Goal: Task Accomplishment & Management: Manage account settings

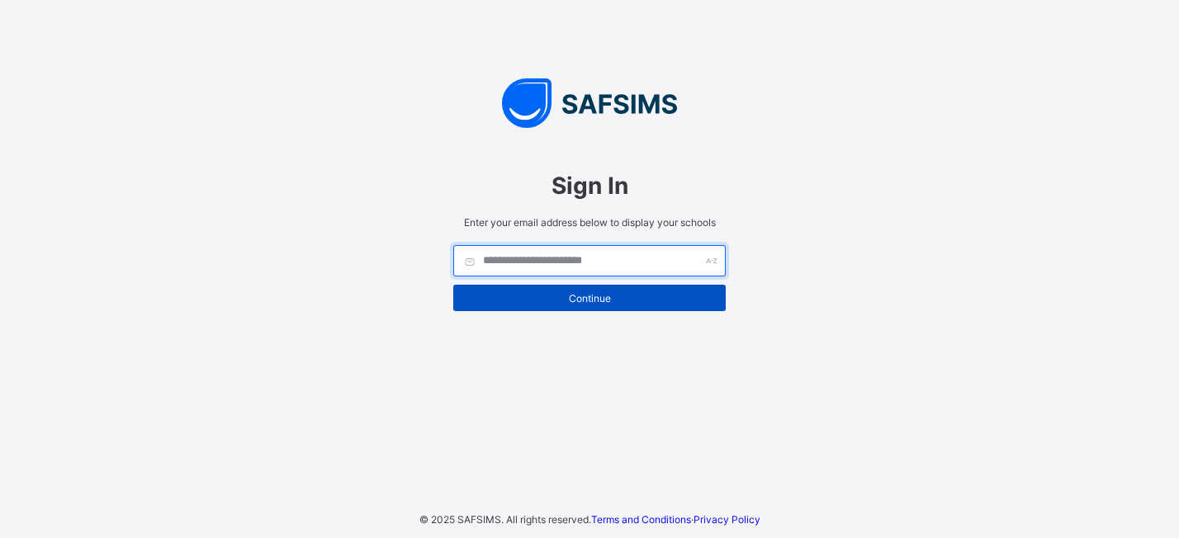
type input "**********"
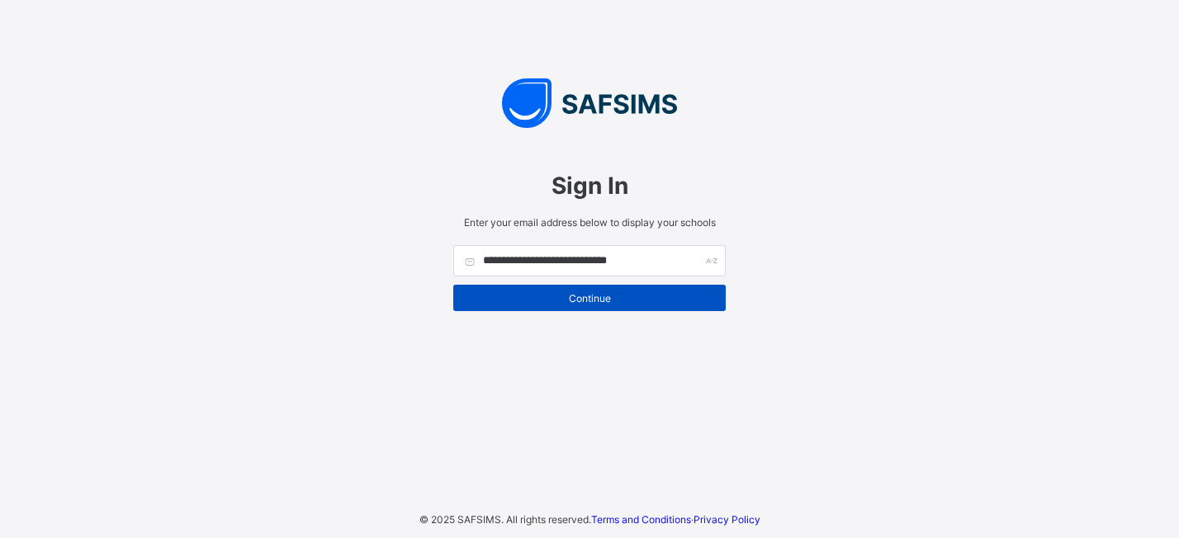
click at [575, 300] on span "Continue" at bounding box center [590, 298] width 248 height 12
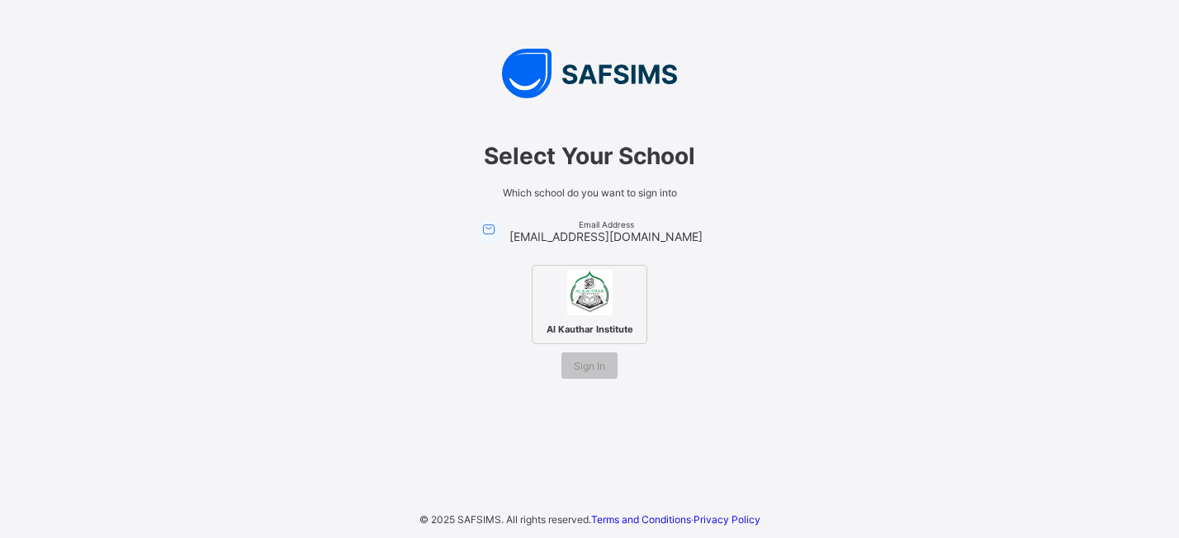
click at [601, 319] on span "Al Kauthar Institute" at bounding box center [589, 329] width 95 height 20
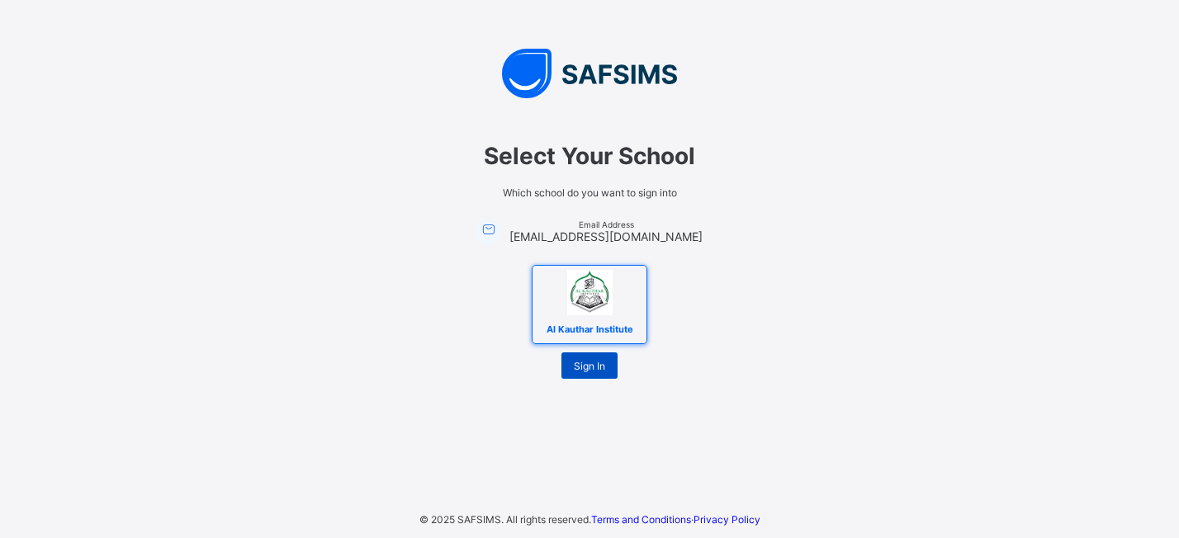
click at [597, 366] on div "Sign In" at bounding box center [589, 365] width 56 height 26
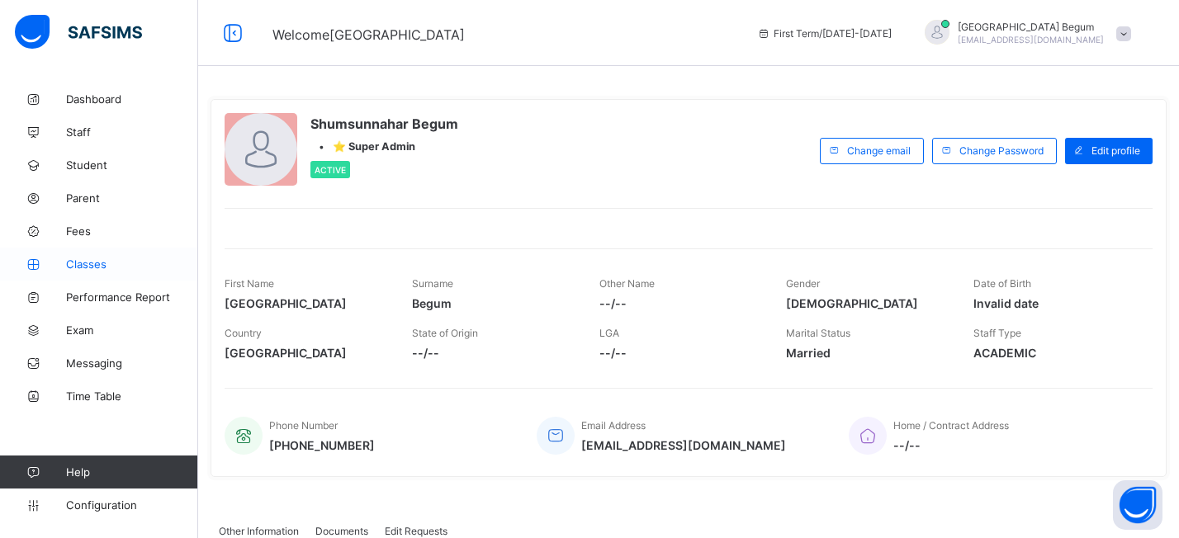
click at [109, 255] on link "Classes" at bounding box center [99, 264] width 198 height 33
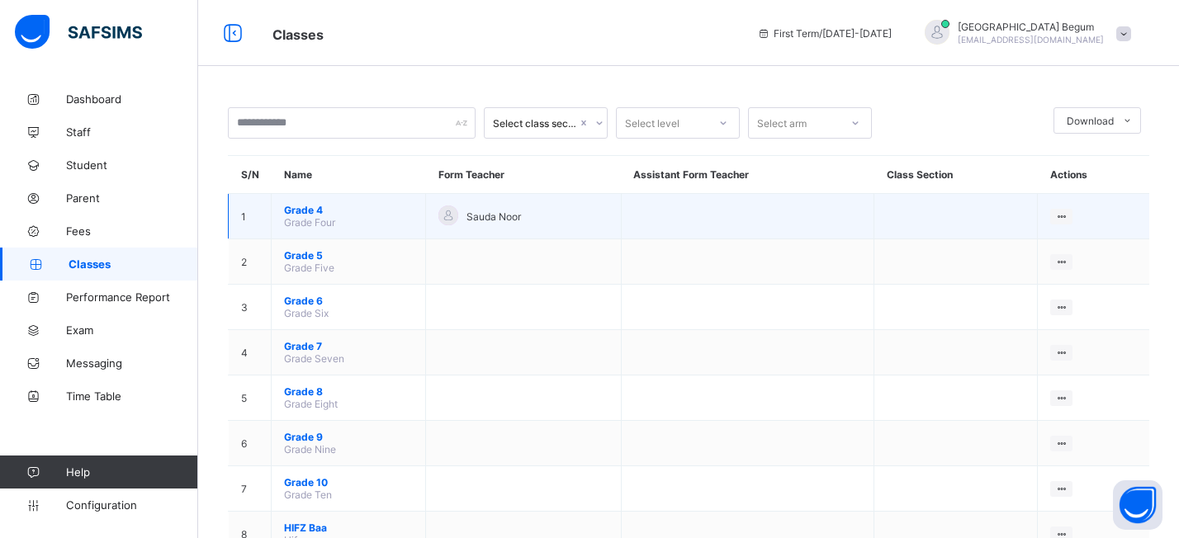
click at [325, 208] on span "Grade 4" at bounding box center [348, 210] width 129 height 12
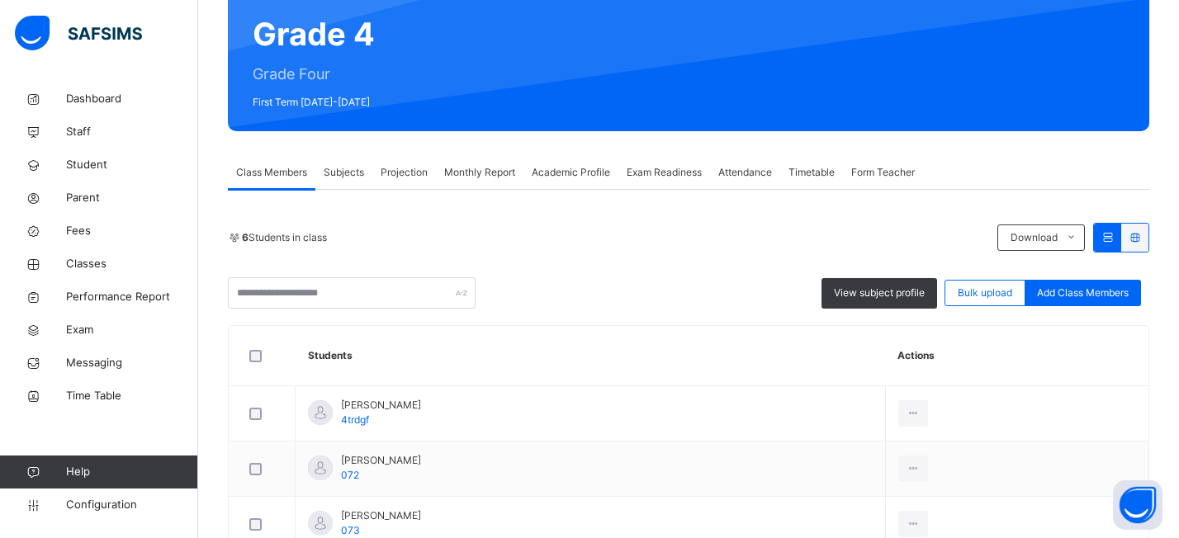
scroll to position [234, 0]
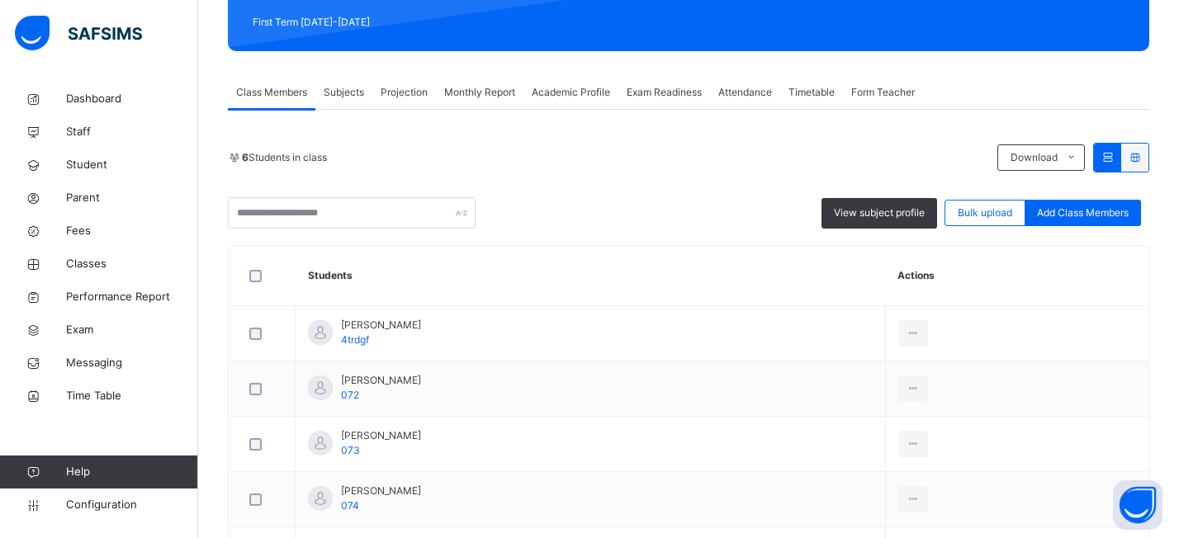
click at [353, 86] on span "Subjects" at bounding box center [344, 92] width 40 height 15
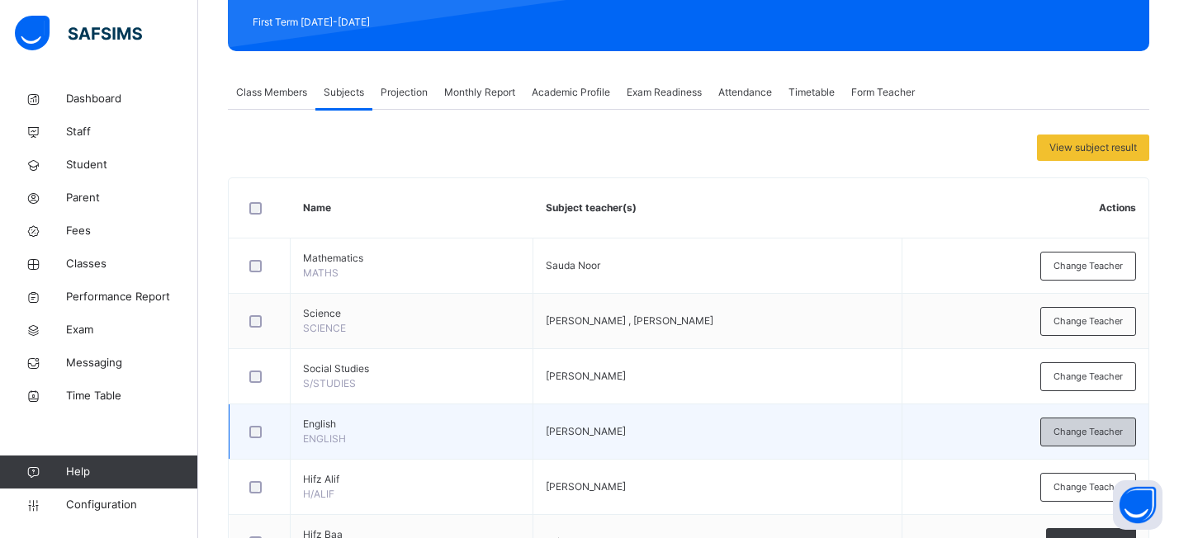
click at [1072, 434] on span "Change Teacher" at bounding box center [1087, 432] width 69 height 14
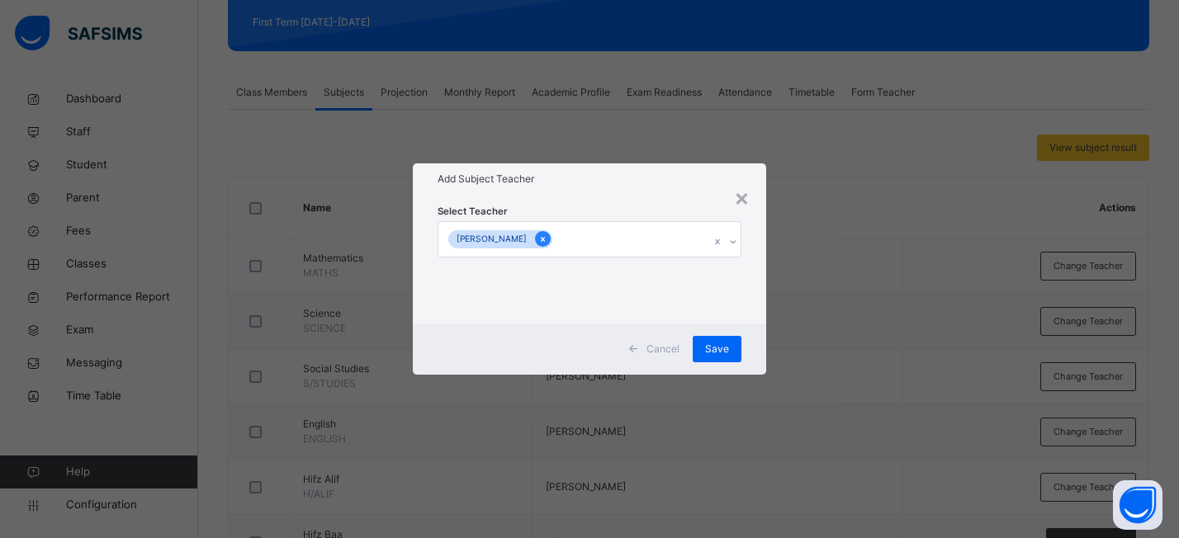
click at [540, 239] on icon at bounding box center [542, 240] width 9 height 12
click at [559, 240] on div "Select subject teacher's name" at bounding box center [518, 239] width 140 height 31
type input "*"
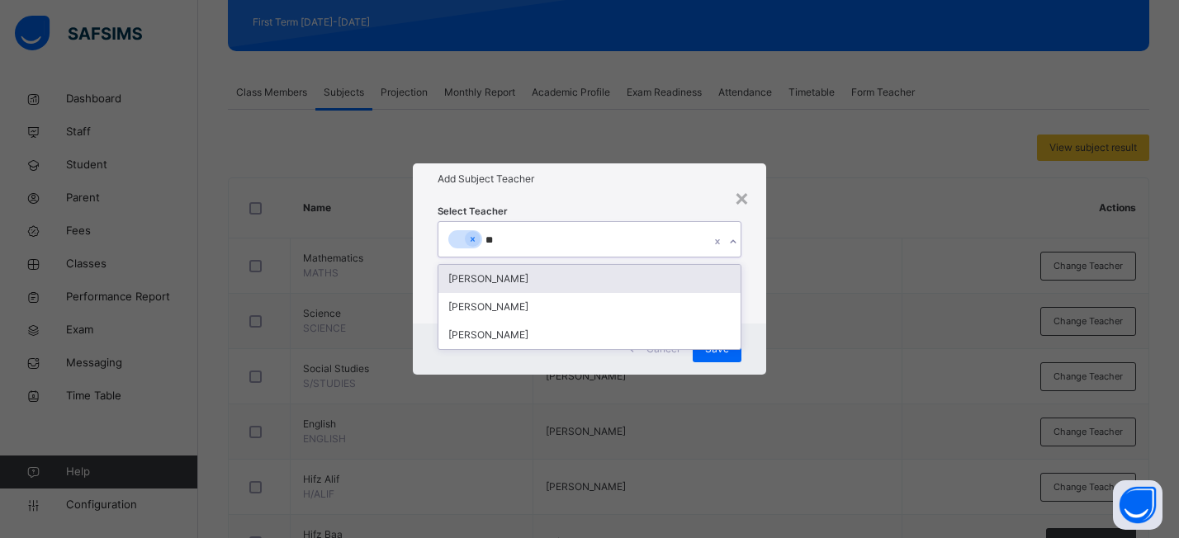
type input "*"
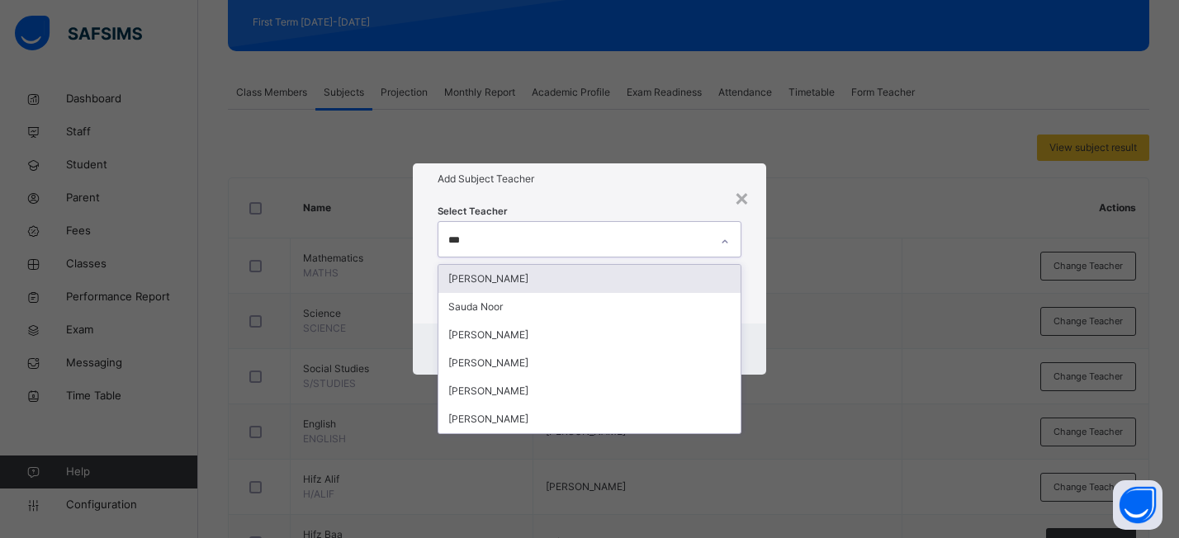
type input "****"
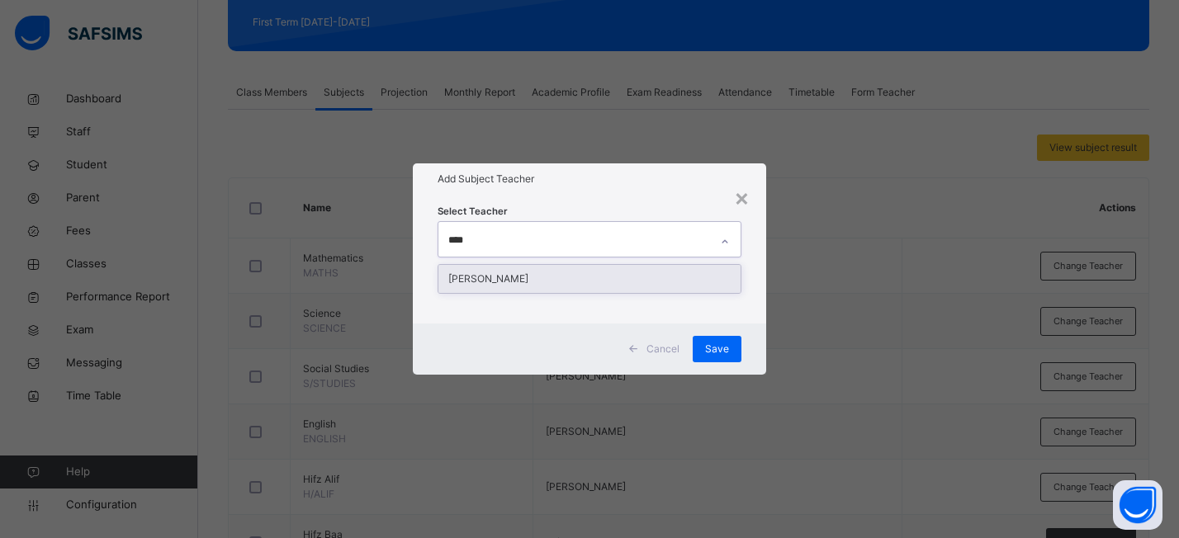
click at [539, 283] on div "Saimah Khokhar" at bounding box center [589, 279] width 302 height 28
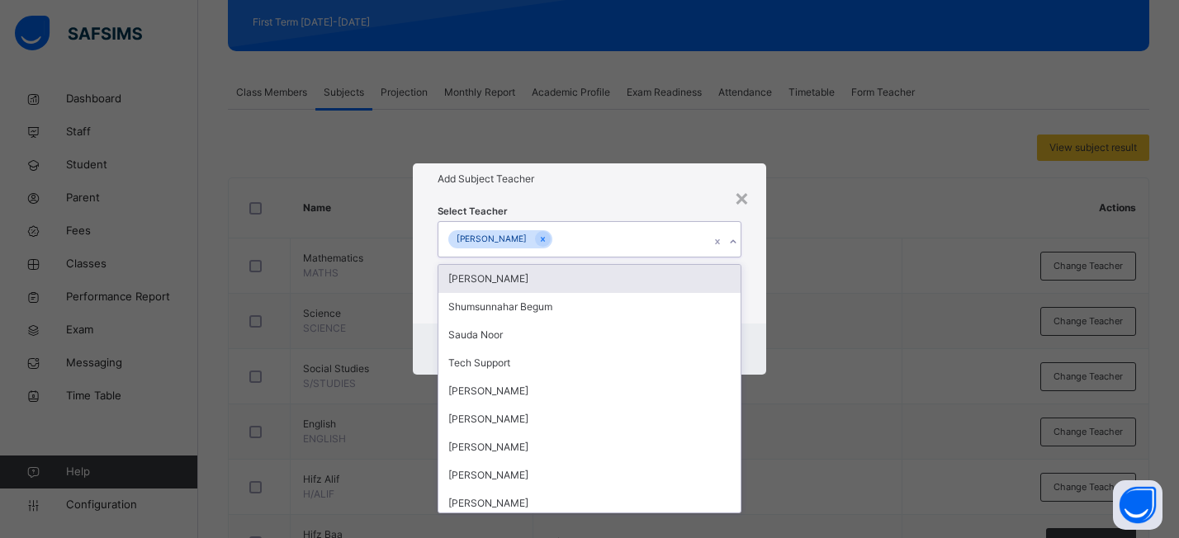
click at [633, 196] on div "Select Teacher option Saimah Khokhar, selected. option Rafsana Chowdhury focuse…" at bounding box center [589, 259] width 353 height 129
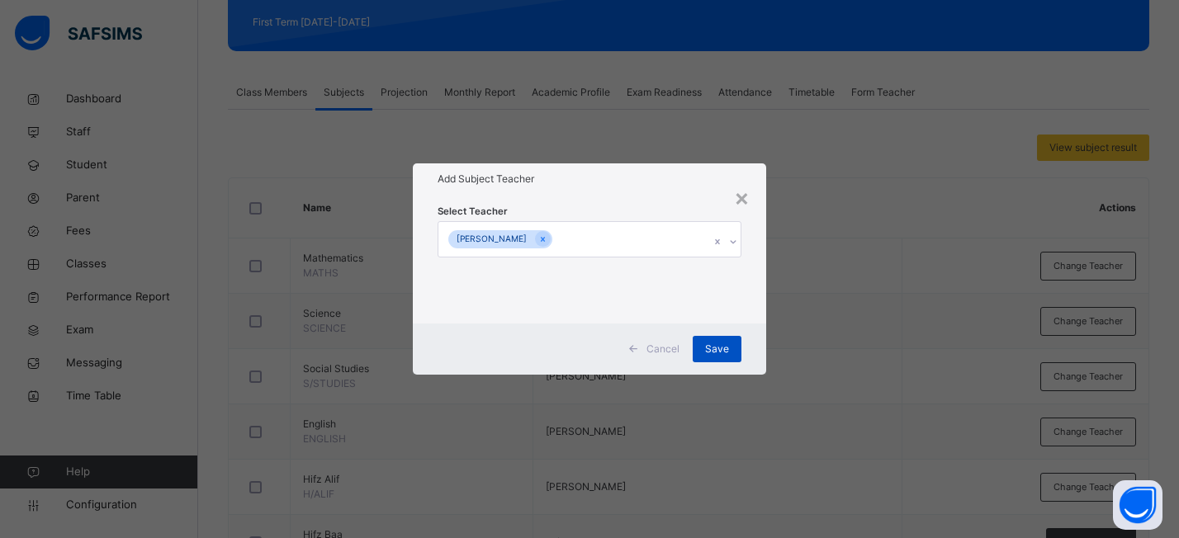
click at [712, 348] on span "Save" at bounding box center [717, 349] width 24 height 15
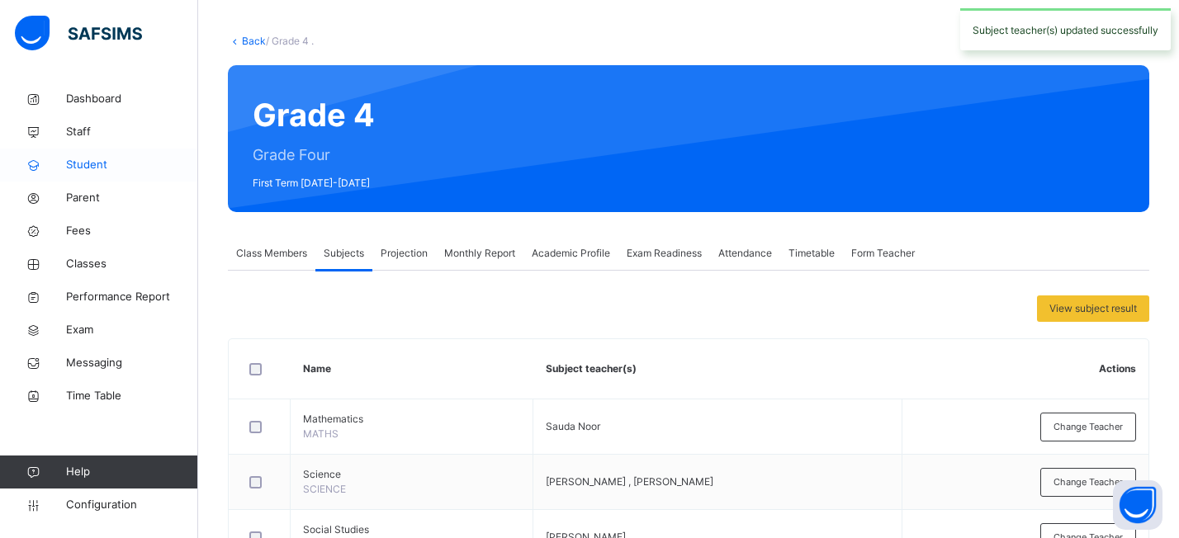
scroll to position [67, 0]
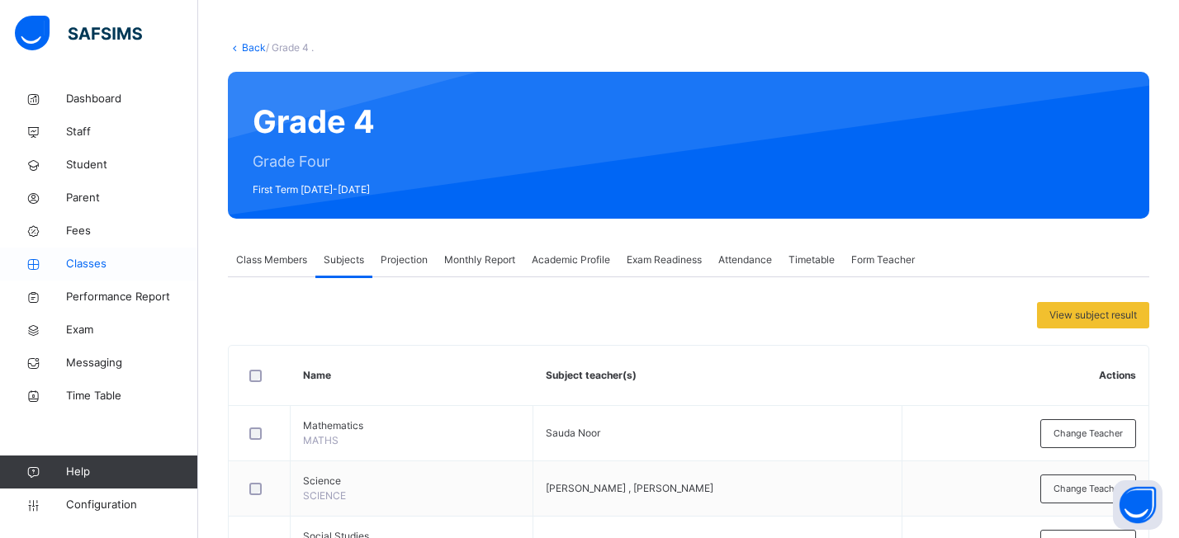
click at [110, 254] on link "Classes" at bounding box center [99, 264] width 198 height 33
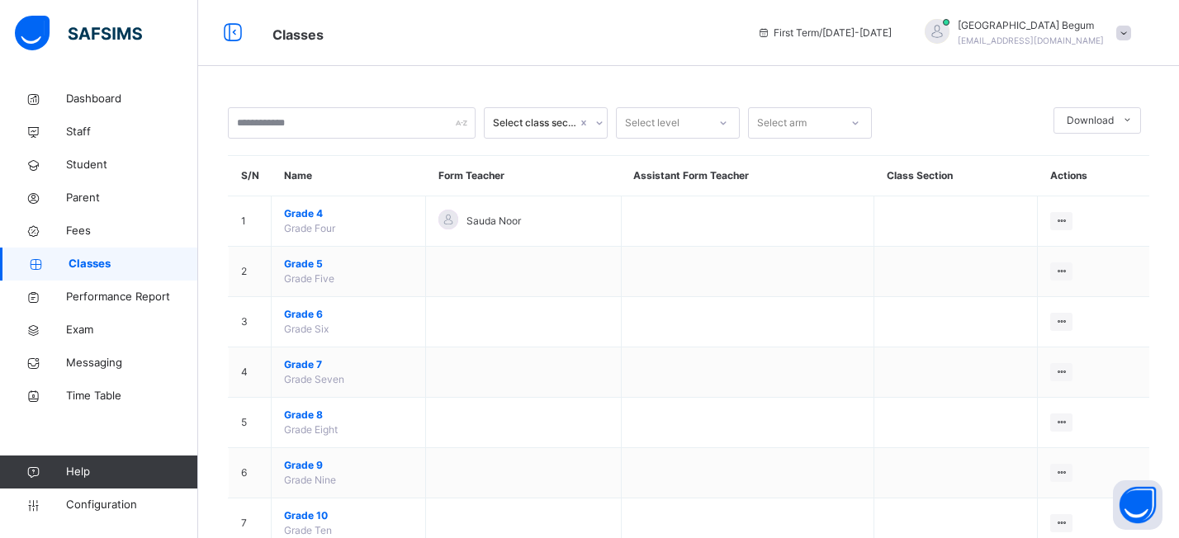
scroll to position [36, 0]
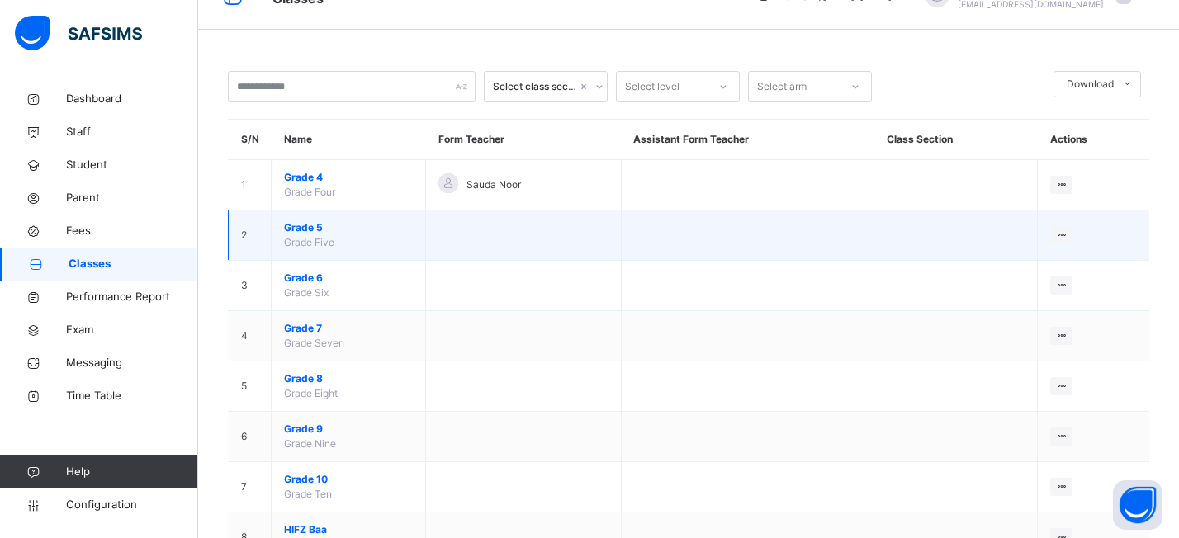
click at [325, 228] on span "Grade 5" at bounding box center [348, 227] width 129 height 15
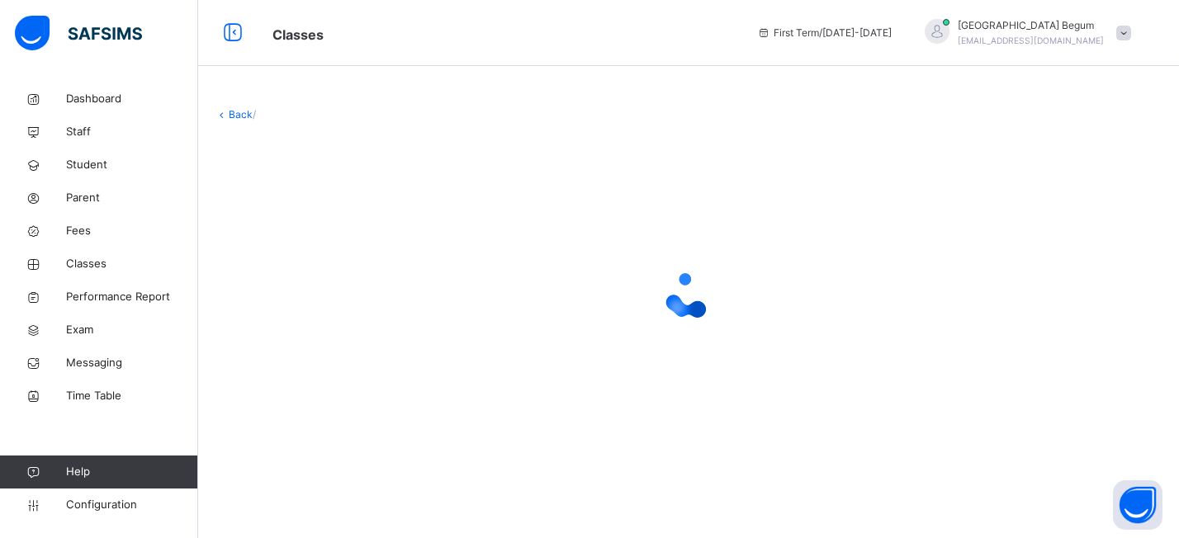
click at [325, 228] on div at bounding box center [689, 296] width 948 height 314
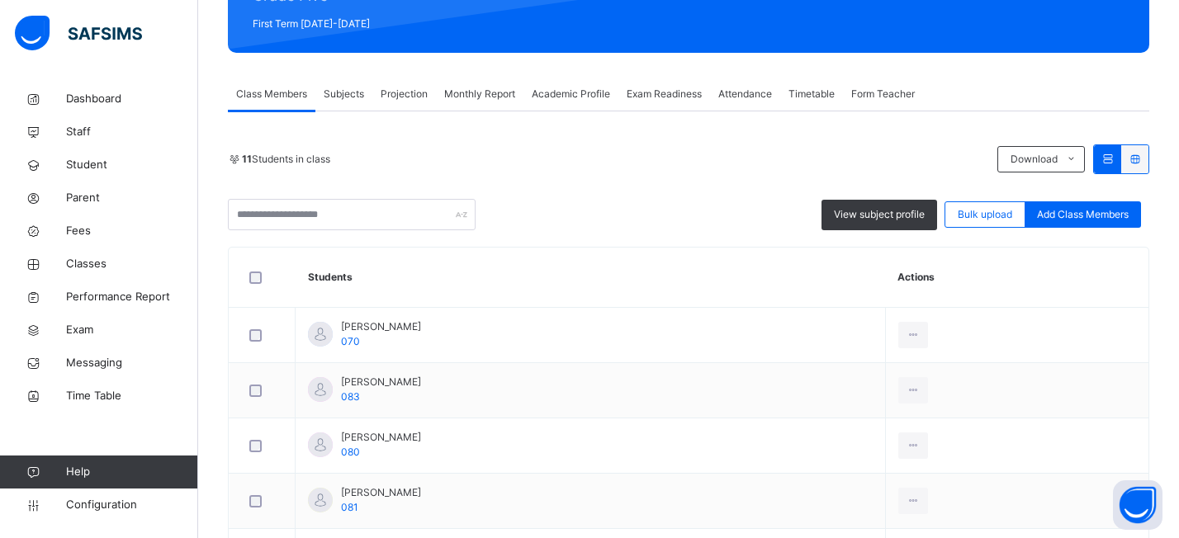
scroll to position [214, 0]
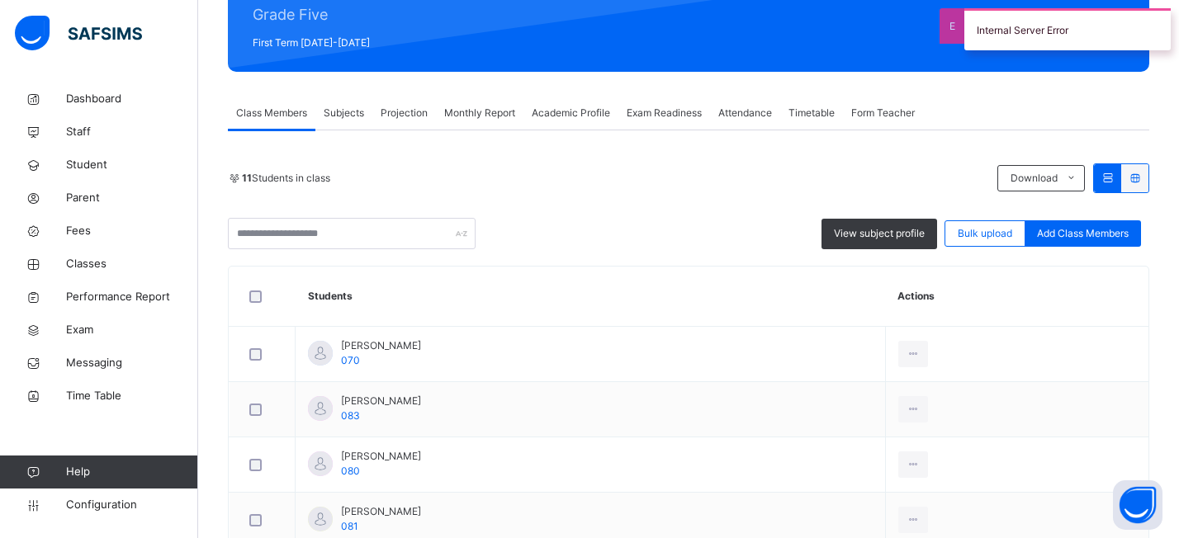
click at [360, 114] on span "Subjects" at bounding box center [344, 113] width 40 height 15
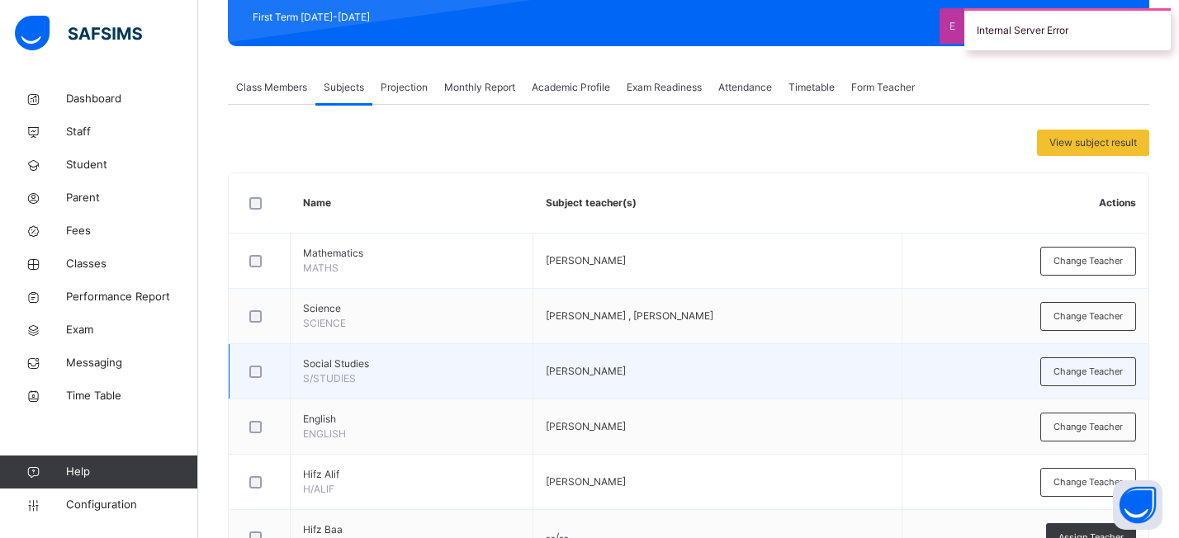
scroll to position [243, 0]
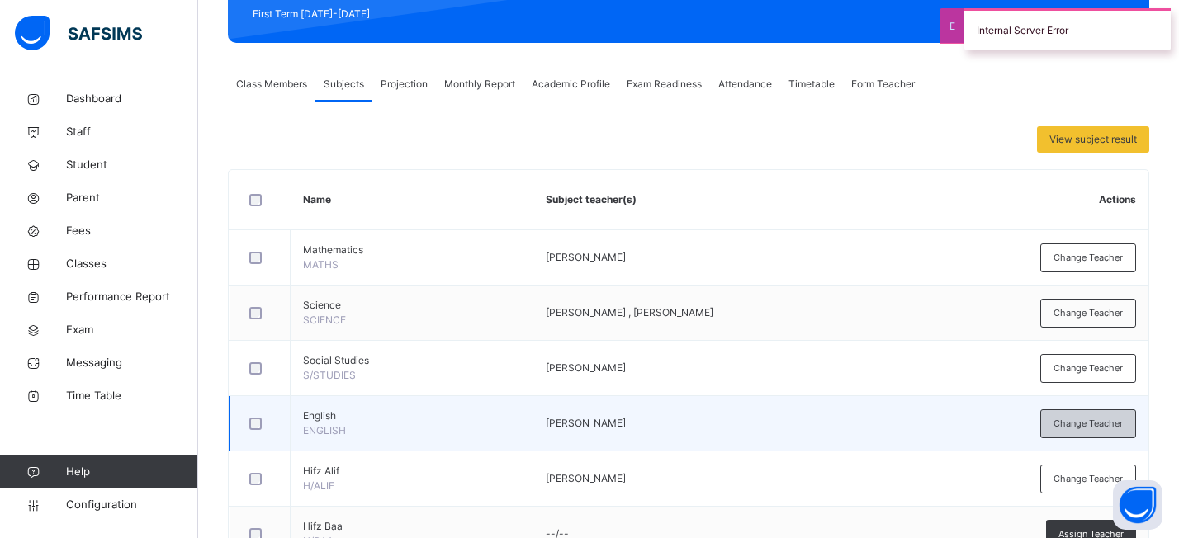
click at [1062, 421] on span "Change Teacher" at bounding box center [1087, 424] width 69 height 14
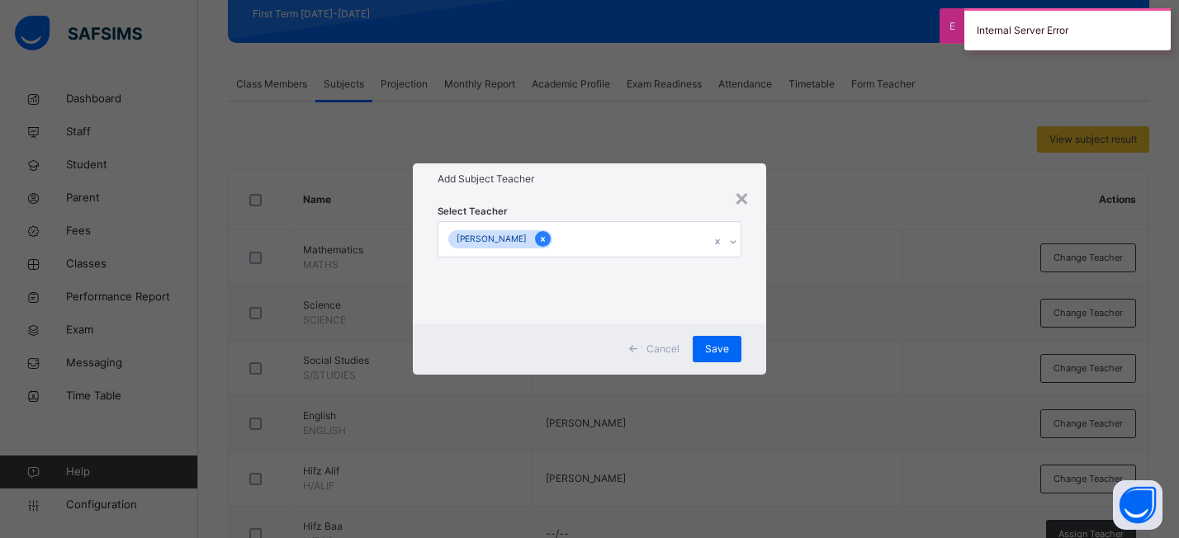
click at [538, 236] on icon at bounding box center [542, 240] width 9 height 12
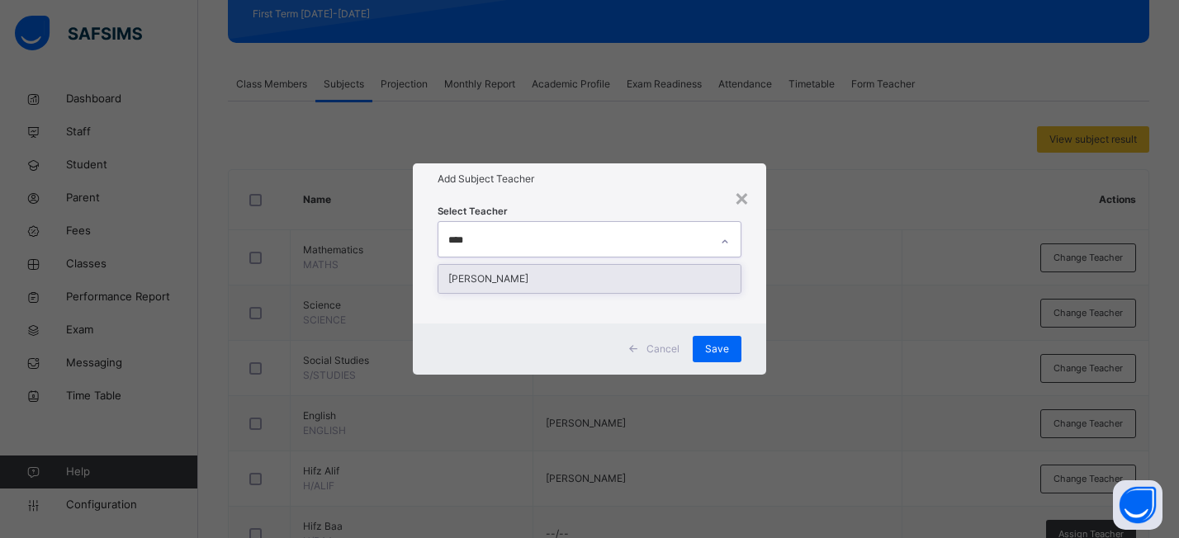
type input "*****"
click at [532, 274] on div "Saimah Khokhar" at bounding box center [589, 279] width 302 height 28
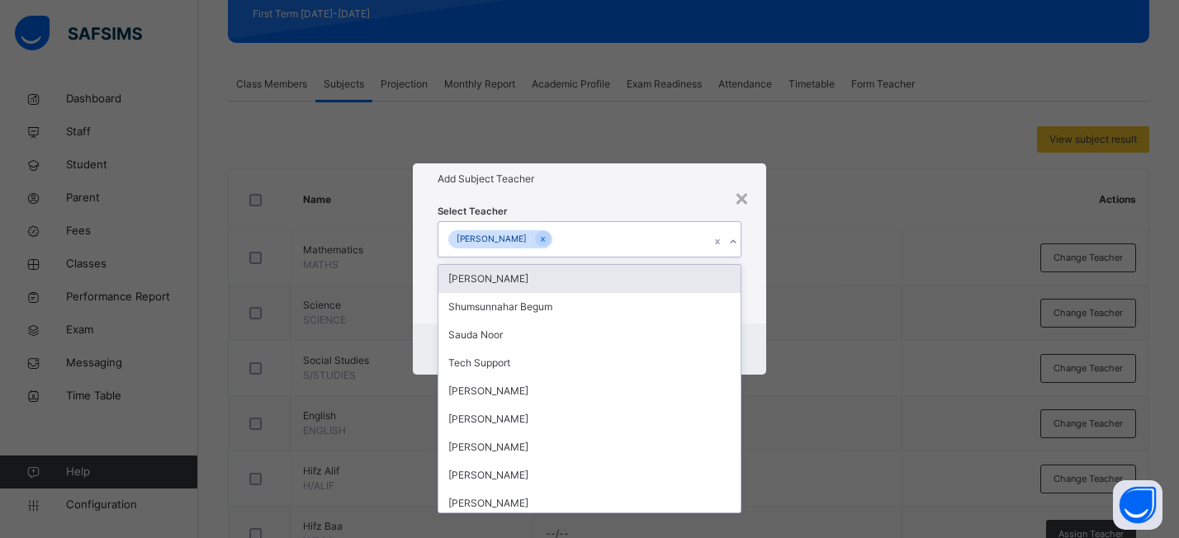
click at [660, 196] on div "Select Teacher option Saimah Khokhar, selected. option Rafsana Chowdhury focuse…" at bounding box center [589, 259] width 353 height 129
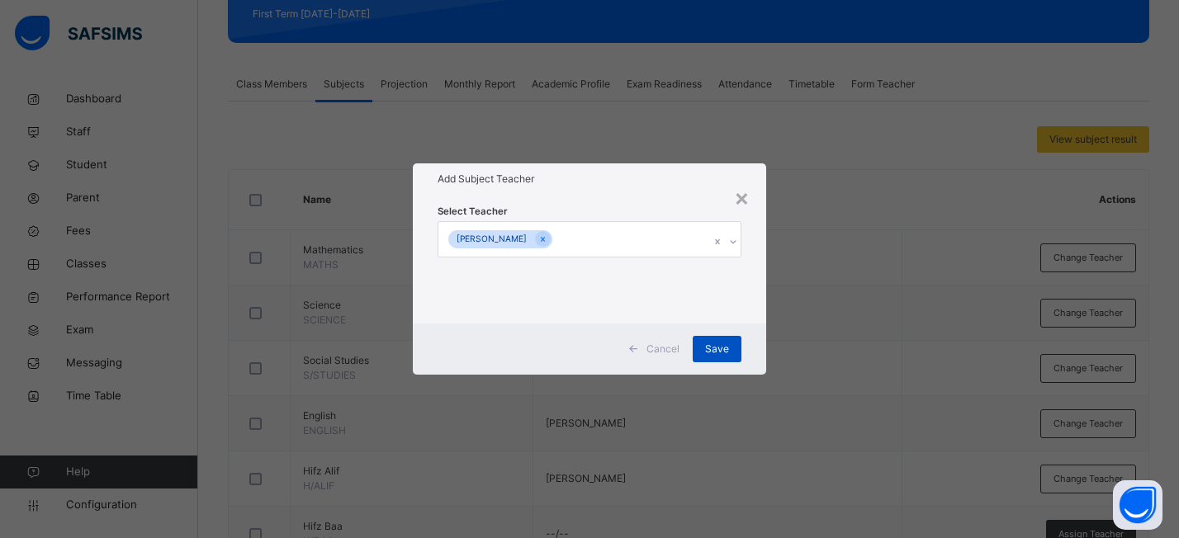
click at [710, 352] on span "Save" at bounding box center [717, 349] width 24 height 15
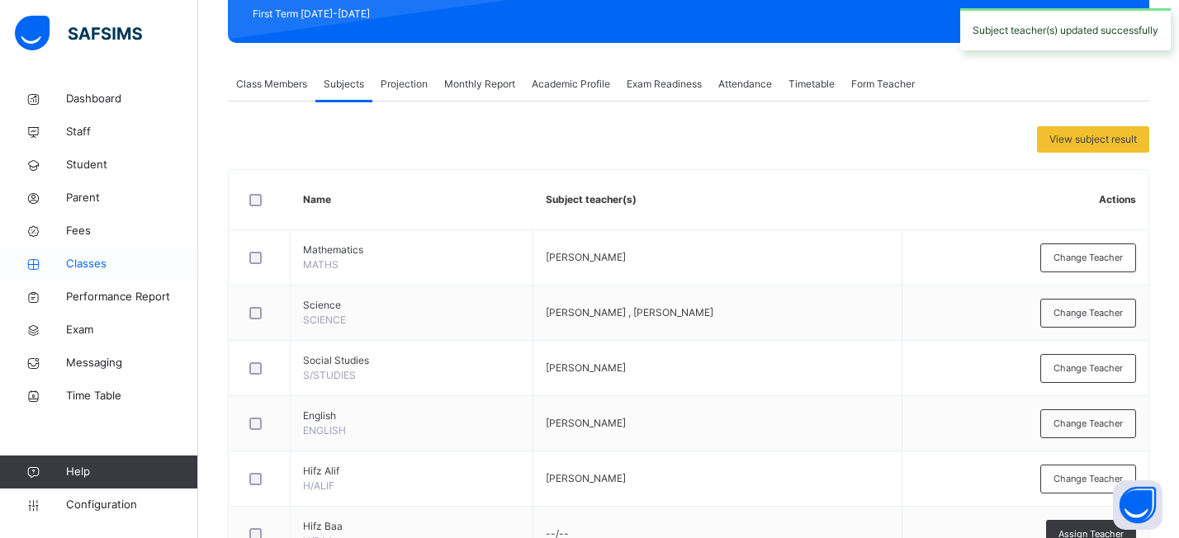
click at [89, 262] on span "Classes" at bounding box center [132, 264] width 132 height 17
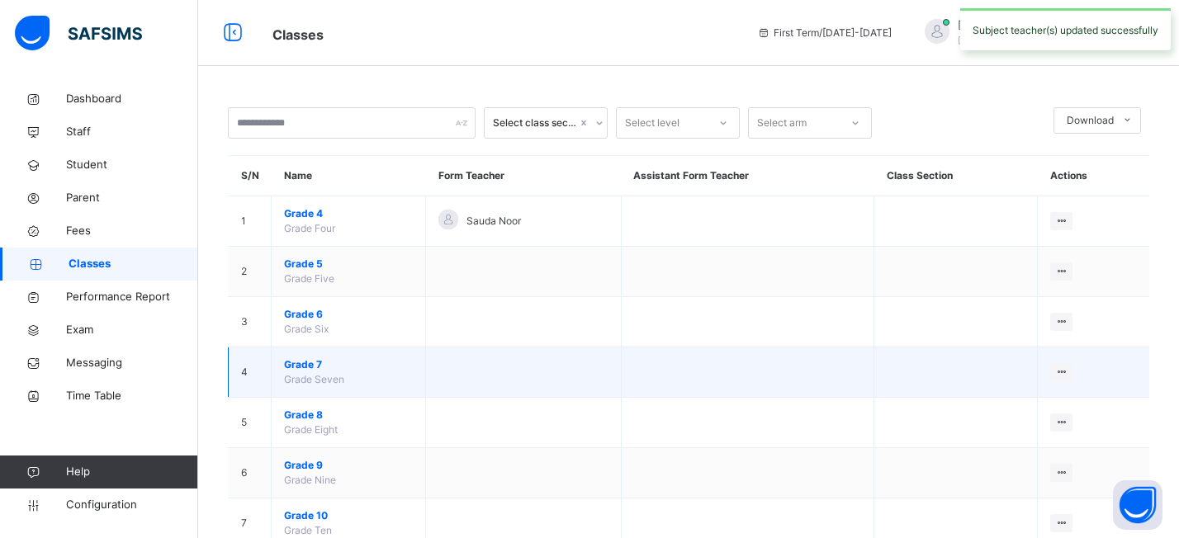
click at [314, 362] on span "Grade 7" at bounding box center [348, 364] width 129 height 15
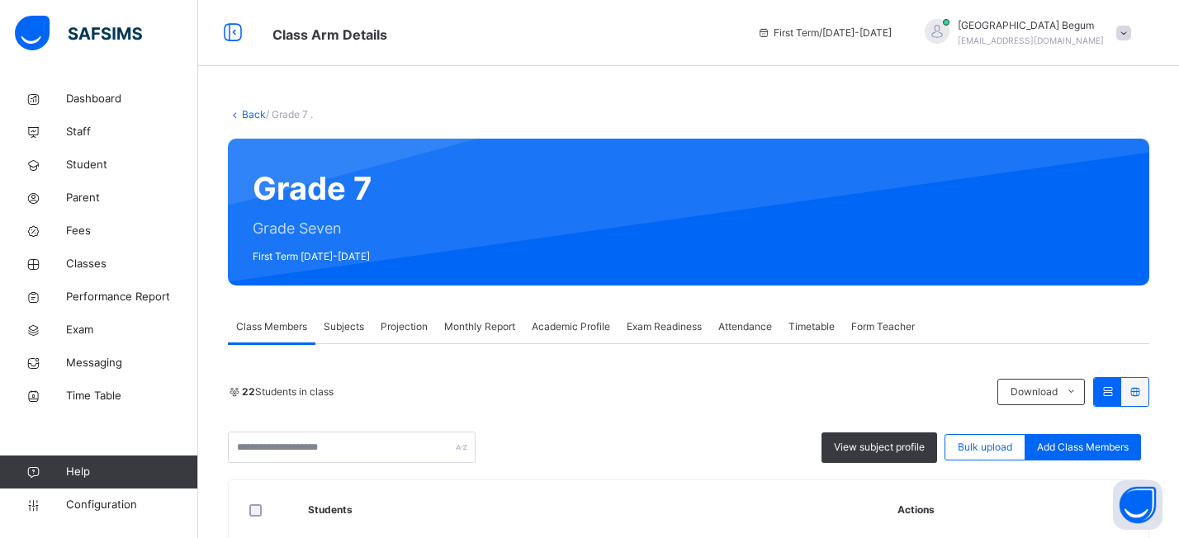
scroll to position [139, 0]
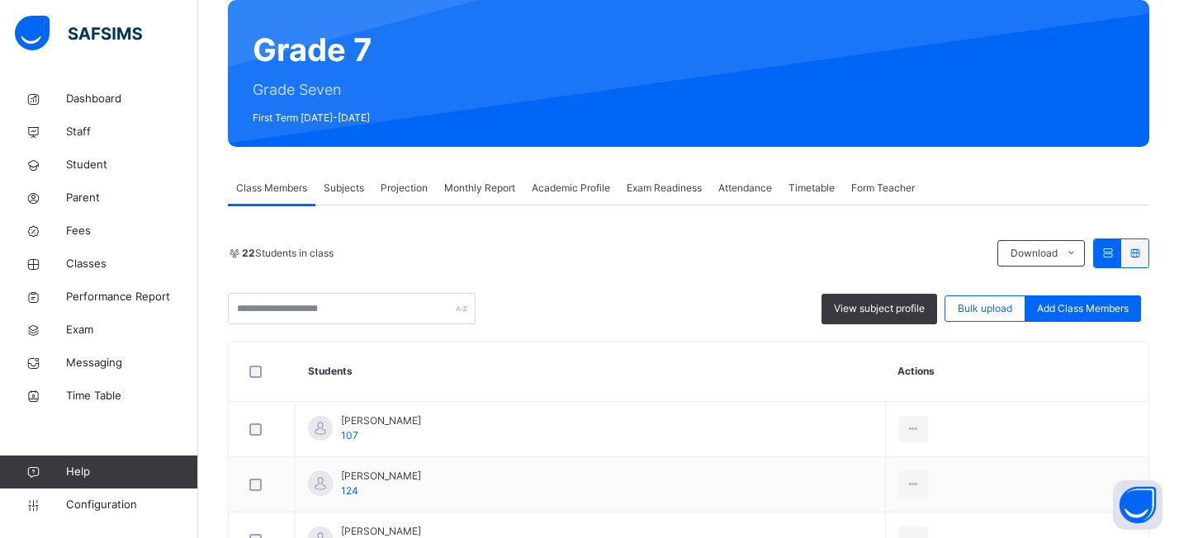
click at [376, 188] on div "Projection" at bounding box center [404, 188] width 64 height 33
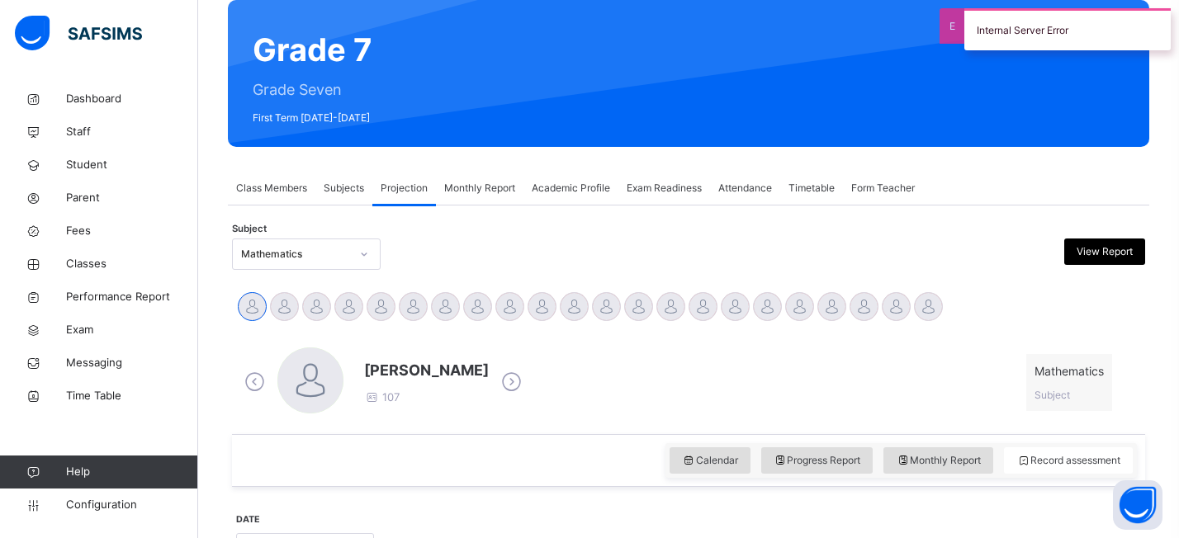
click at [359, 191] on span "Subjects" at bounding box center [344, 188] width 40 height 15
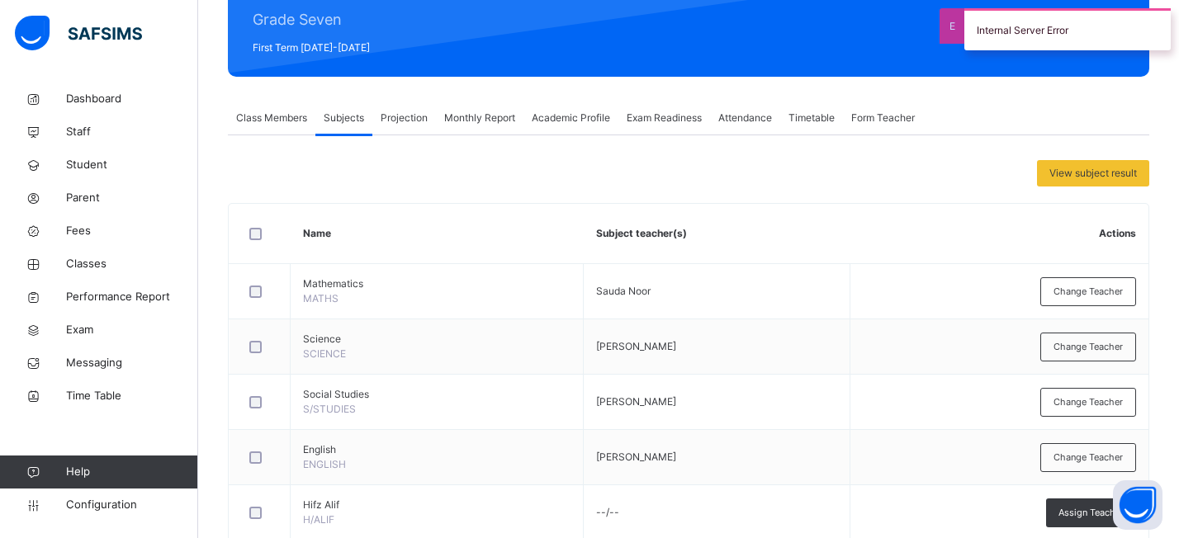
scroll to position [254, 0]
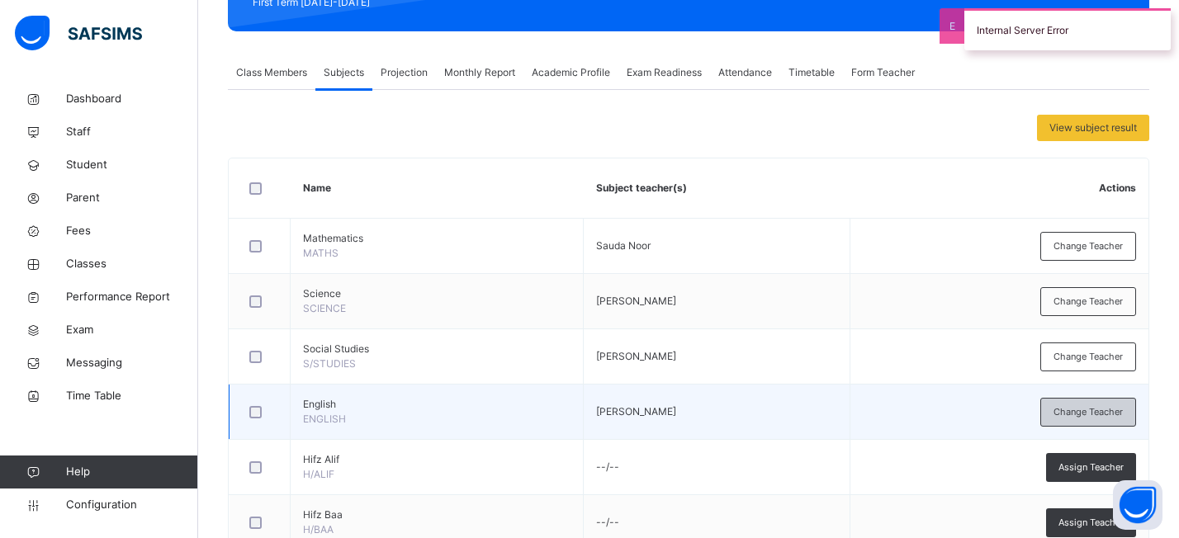
click at [1069, 410] on span "Change Teacher" at bounding box center [1087, 412] width 69 height 14
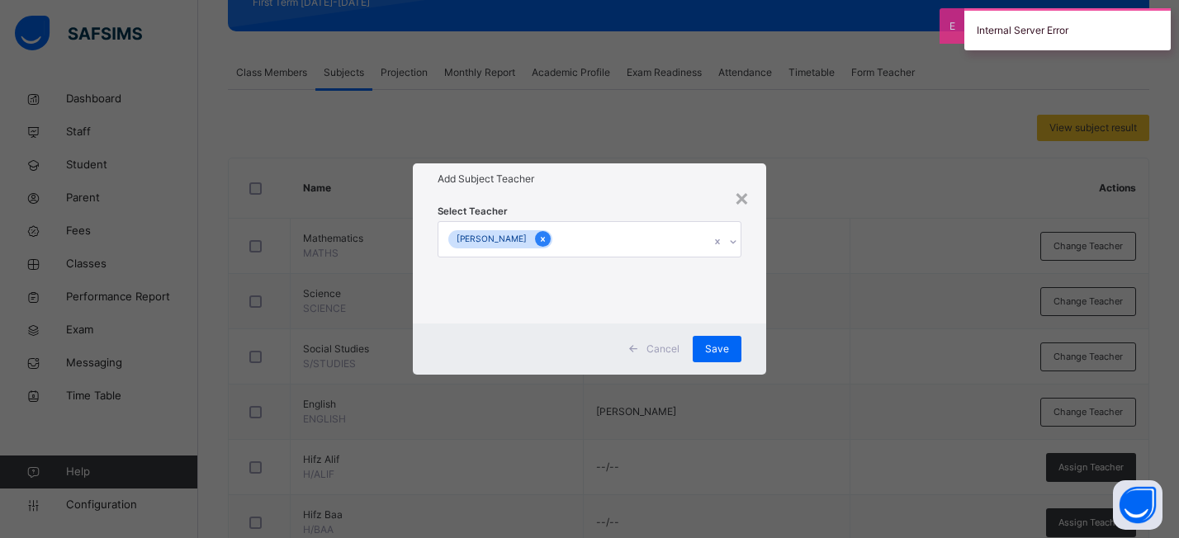
click at [541, 239] on icon at bounding box center [543, 239] width 4 height 5
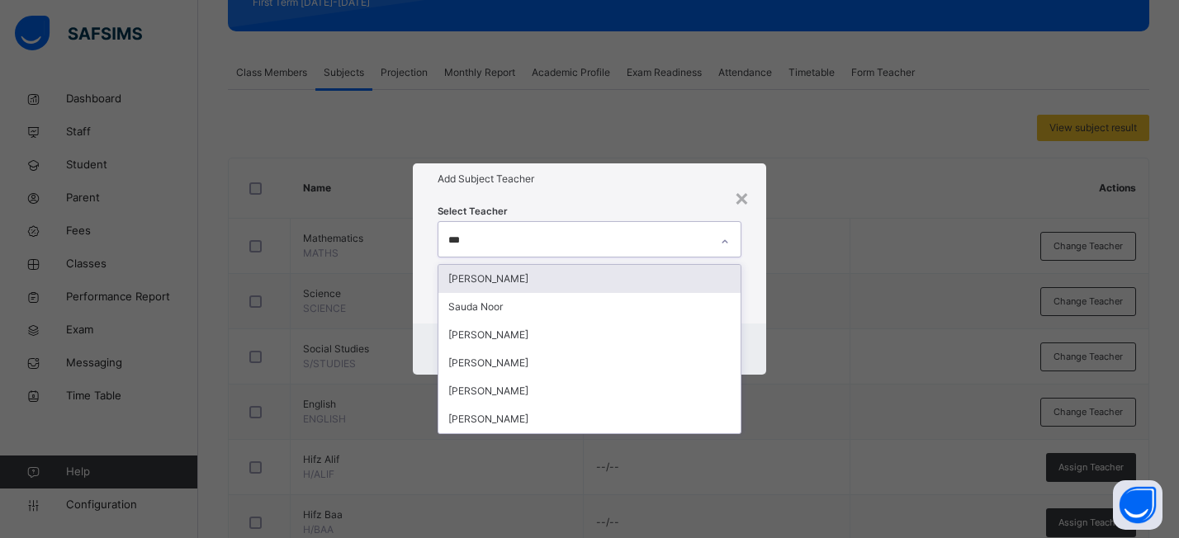
type input "****"
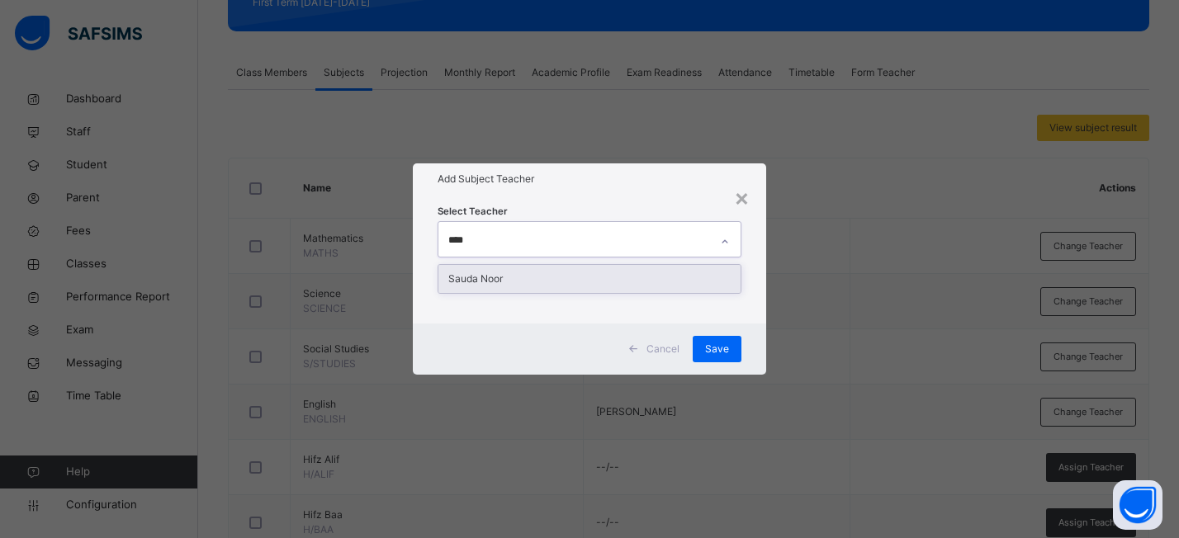
click at [528, 280] on div "Sauda Noor" at bounding box center [589, 279] width 302 height 28
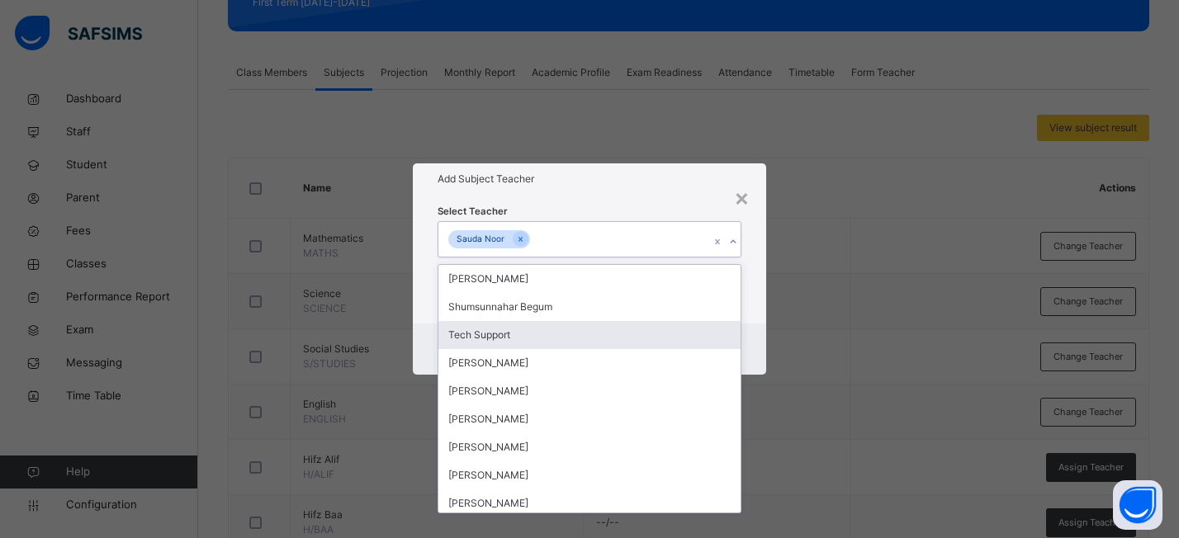
click at [667, 180] on h1 "Add Subject Teacher" at bounding box center [590, 179] width 304 height 15
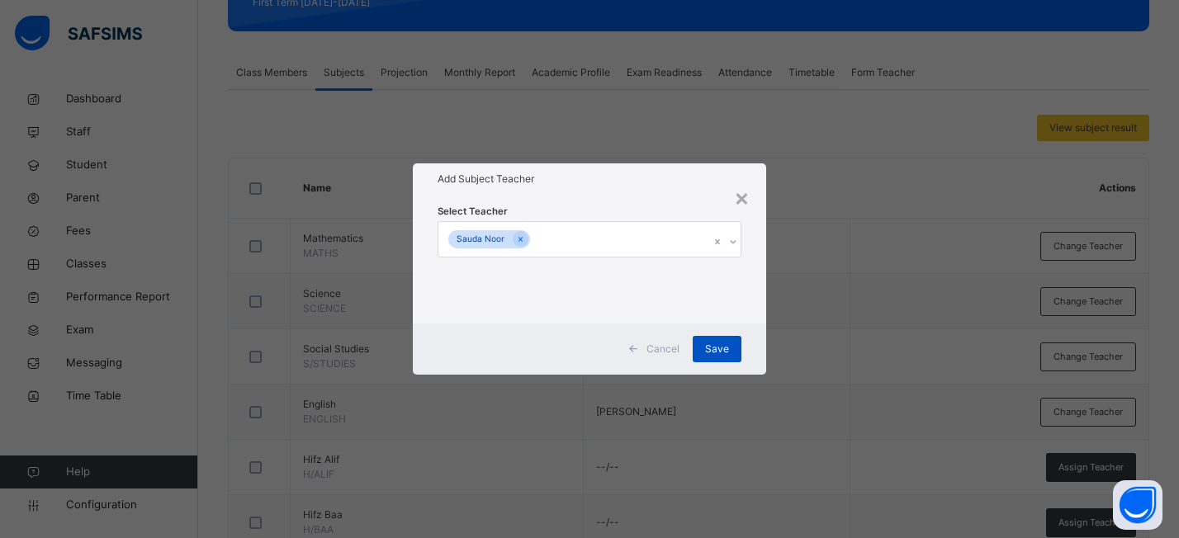
click at [729, 345] on span "Save" at bounding box center [717, 349] width 24 height 15
